Goal: Contribute content

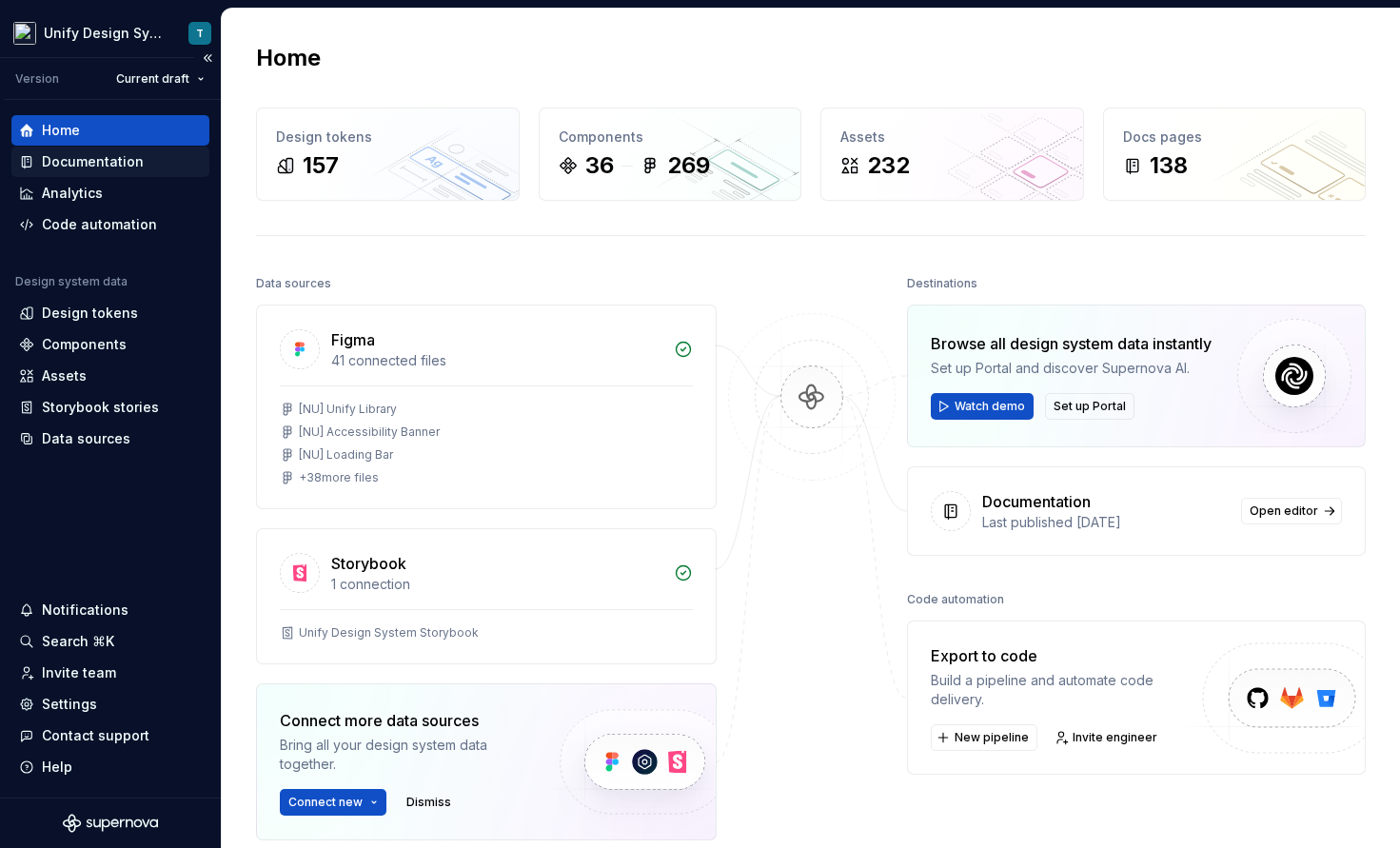
click at [118, 164] on div "Documentation" at bounding box center [93, 162] width 102 height 19
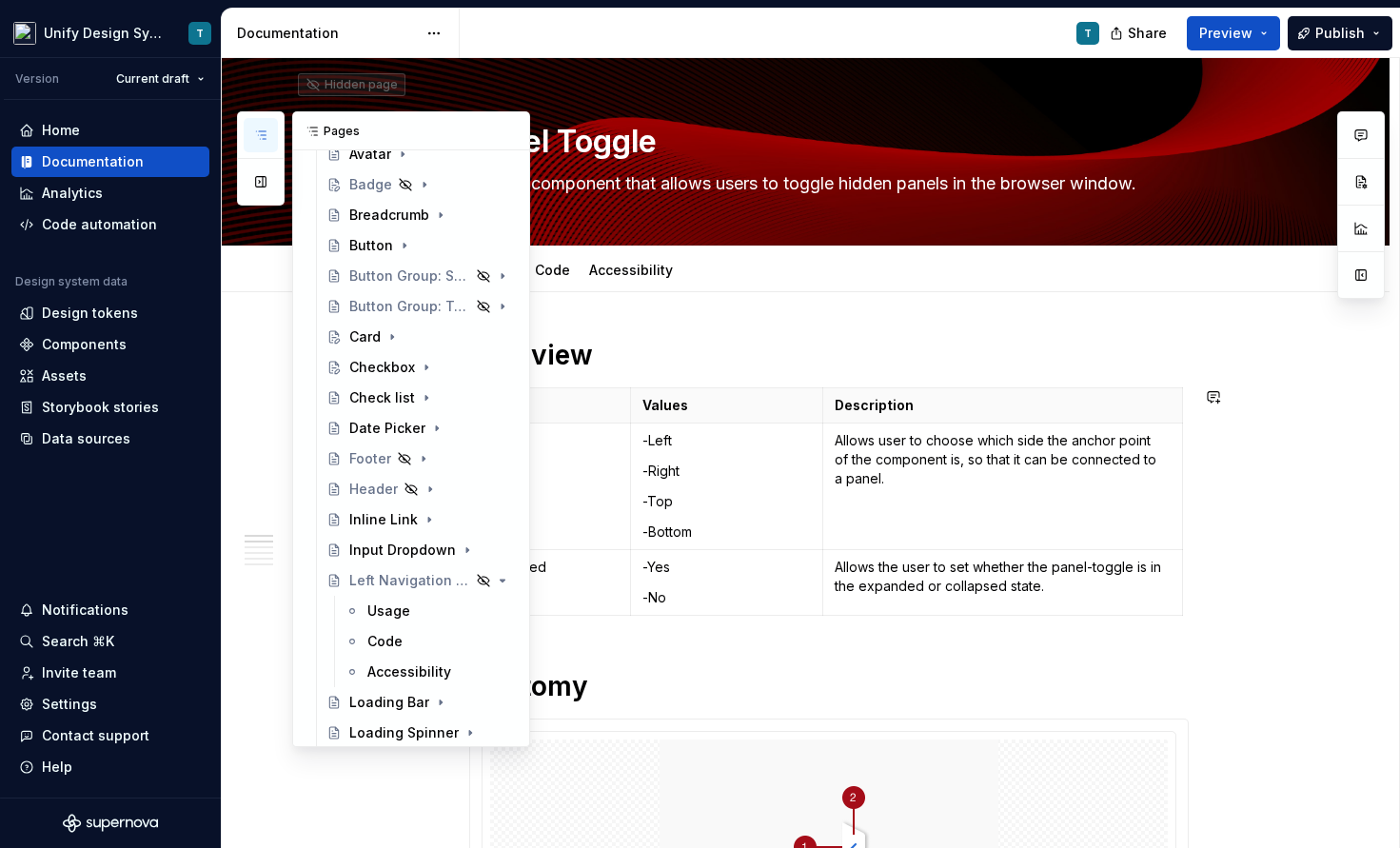
scroll to position [356, 0]
click at [371, 281] on div "Button Group: Segmented Control" at bounding box center [382, 278] width 68 height 19
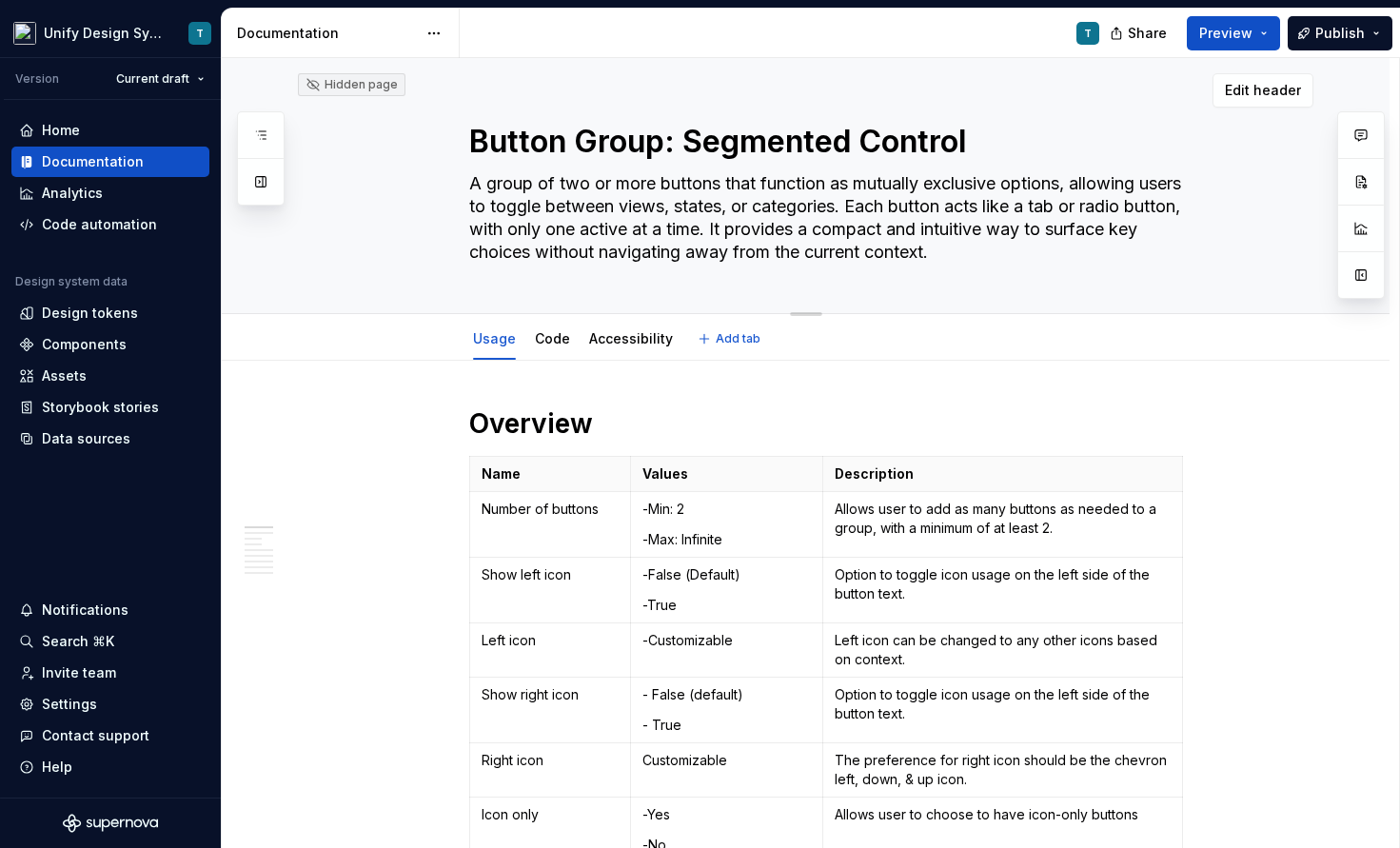
click at [479, 187] on textarea "A group of two or more buttons that function as mutually exclusive options, all…" at bounding box center [825, 218] width 720 height 99
type textarea "*"
